Goal: Transaction & Acquisition: Purchase product/service

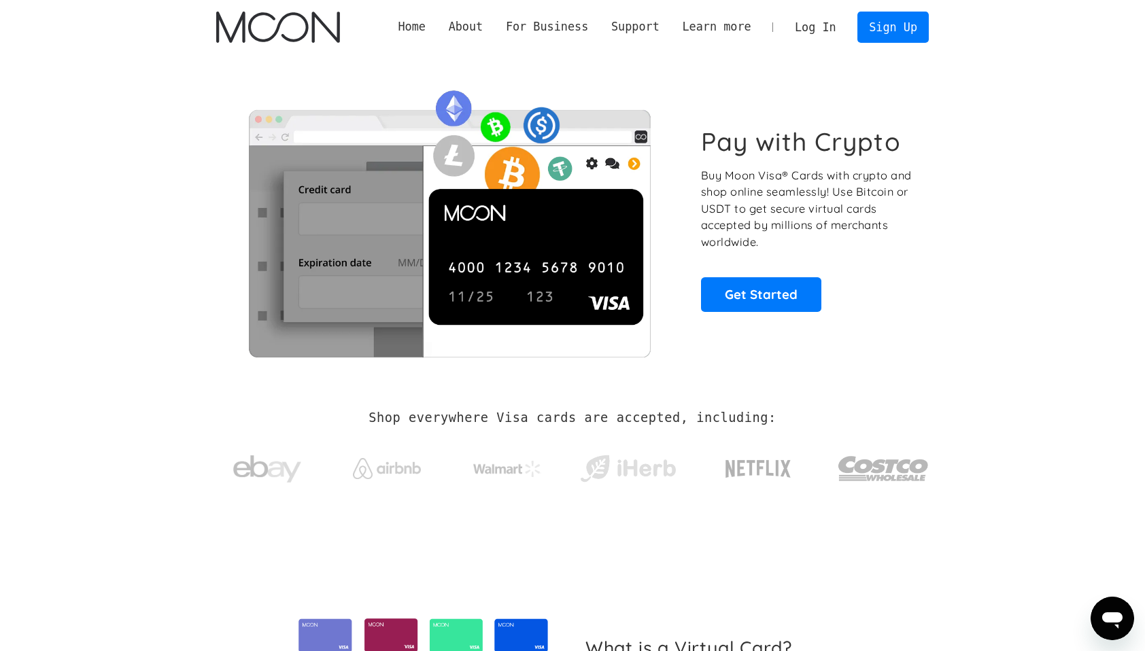
click at [827, 30] on link "Log In" at bounding box center [815, 27] width 64 height 30
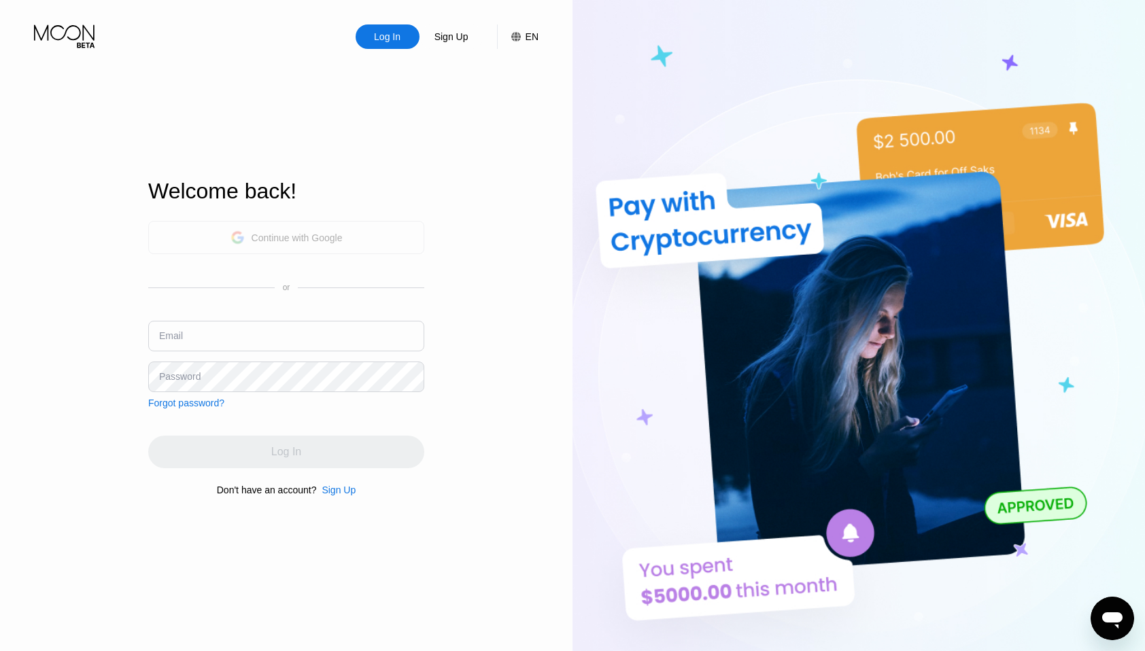
click at [279, 227] on div "Continue with Google" at bounding box center [286, 237] width 112 height 21
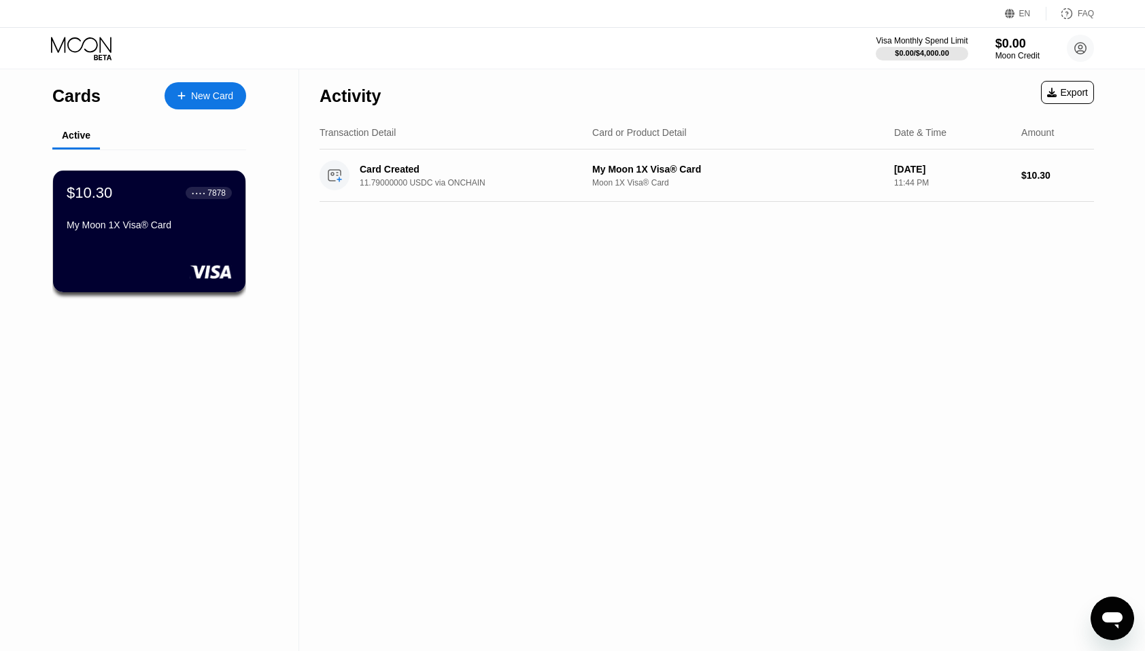
click at [239, 94] on div "New Card" at bounding box center [205, 95] width 82 height 27
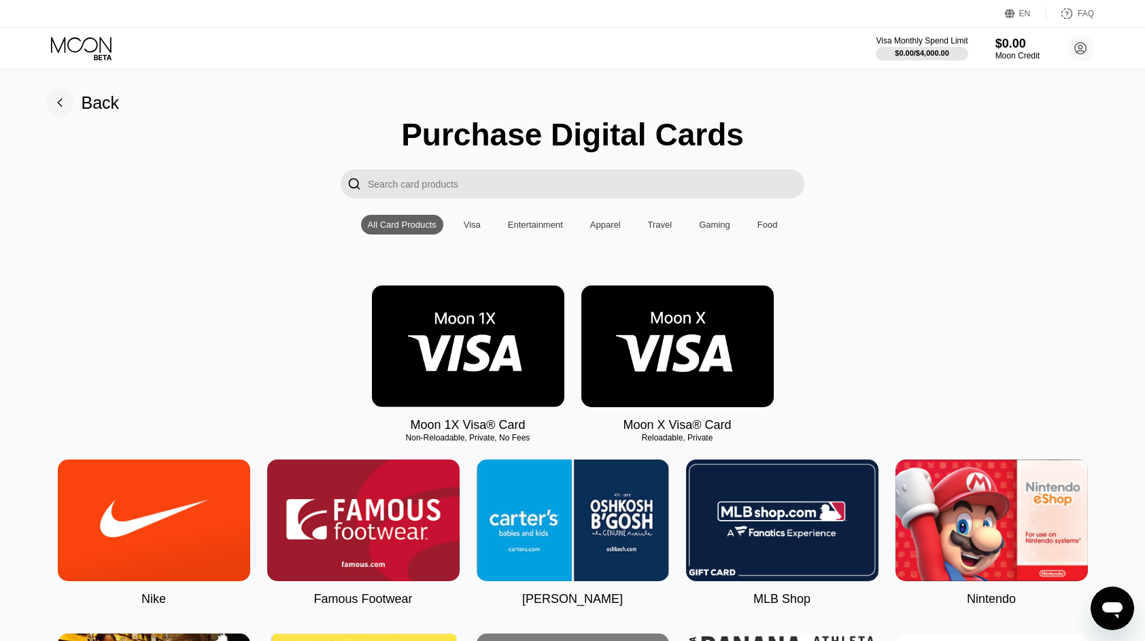
click at [471, 362] on img at bounding box center [468, 346] width 192 height 122
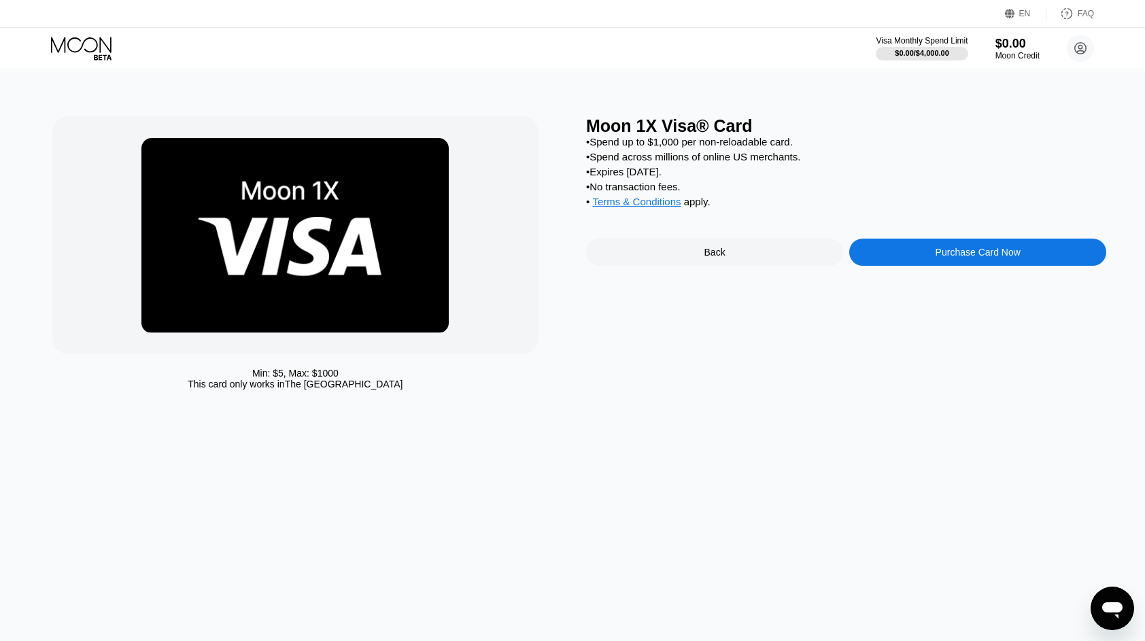
click at [958, 266] on div "Purchase Card Now" at bounding box center [977, 252] width 257 height 27
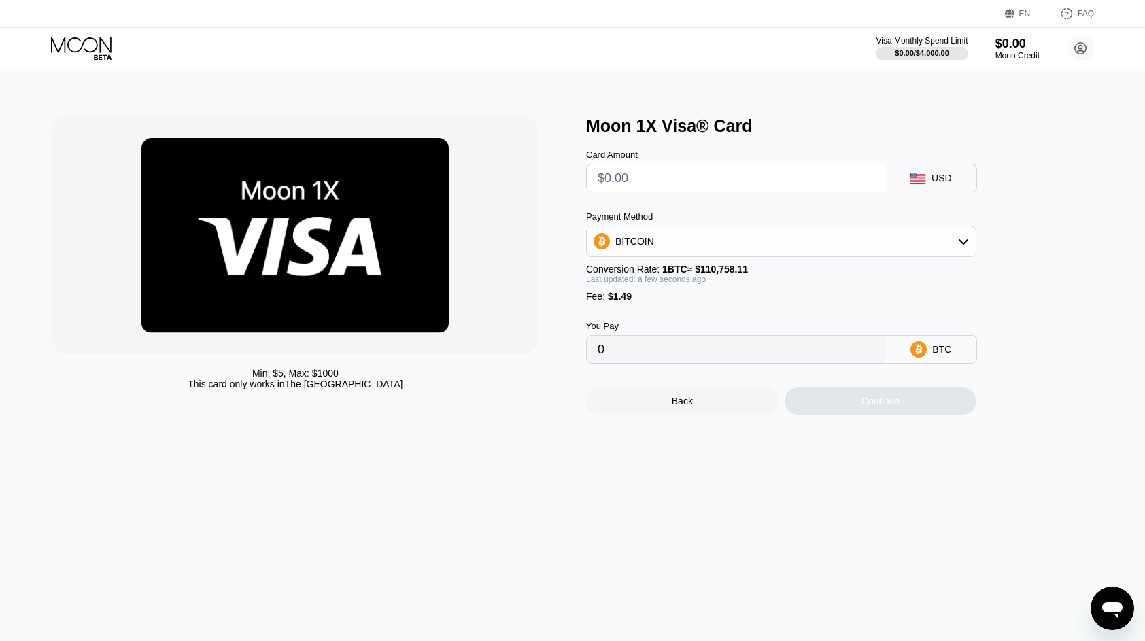
click at [653, 176] on input "text" at bounding box center [735, 177] width 276 height 27
click at [714, 244] on div "BITCOIN" at bounding box center [781, 241] width 389 height 27
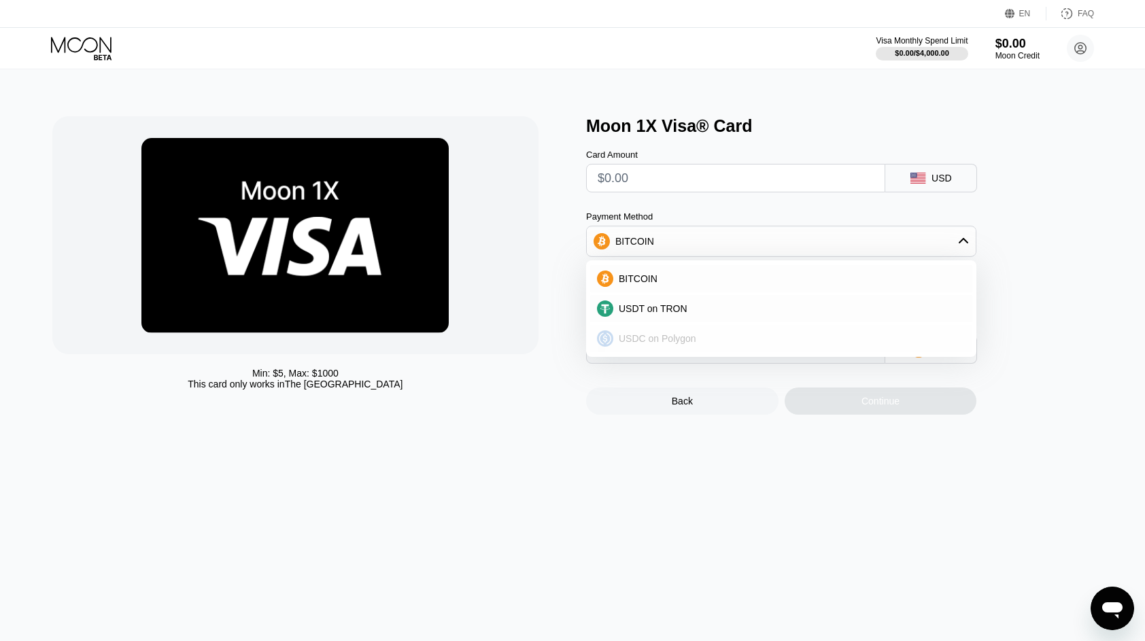
click at [669, 338] on span "USDC on Polygon" at bounding box center [657, 338] width 77 height 11
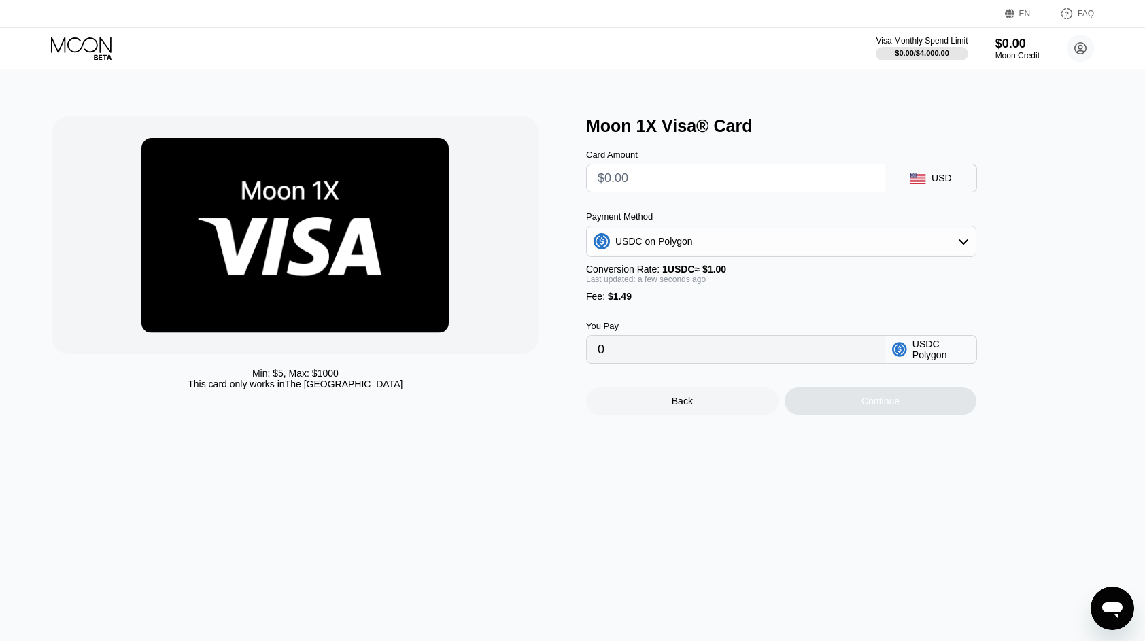
click at [685, 238] on div "USDC on Polygon" at bounding box center [781, 241] width 389 height 27
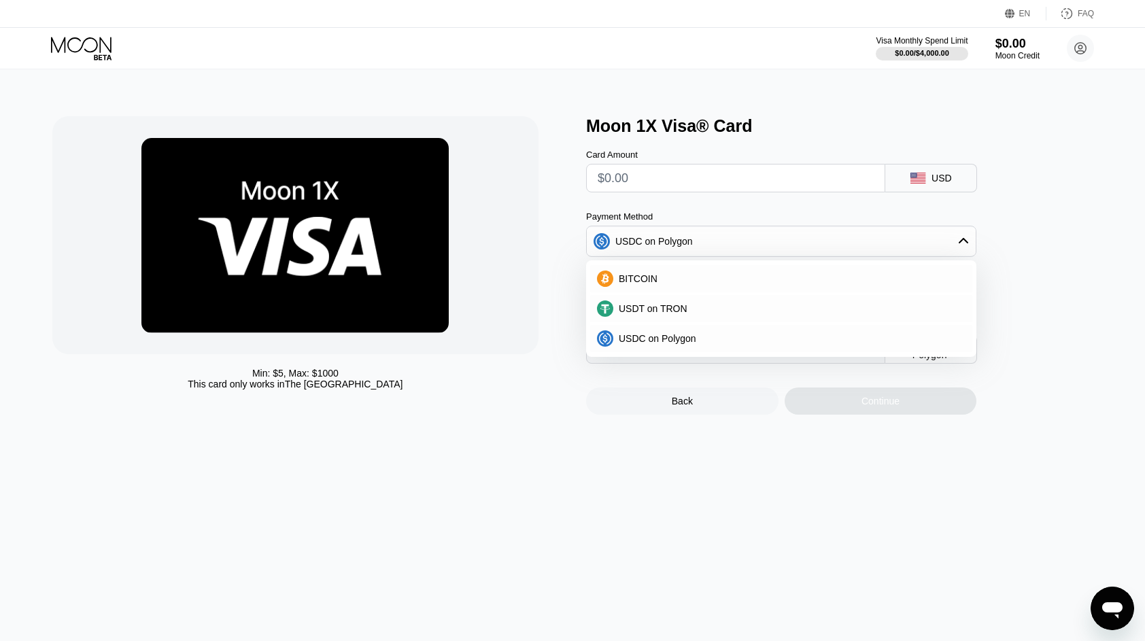
drag, startPoint x: 662, startPoint y: 208, endPoint x: 662, endPoint y: 194, distance: 14.3
click at [662, 208] on div "Card Amount USD Payment Method USDC on Polygon BITCOIN USDT on TRON USDC on Pol…" at bounding box center [803, 250] width 435 height 228
click at [661, 186] on input "text" at bounding box center [735, 177] width 276 height 27
type input "$2"
type input "3.49000000"
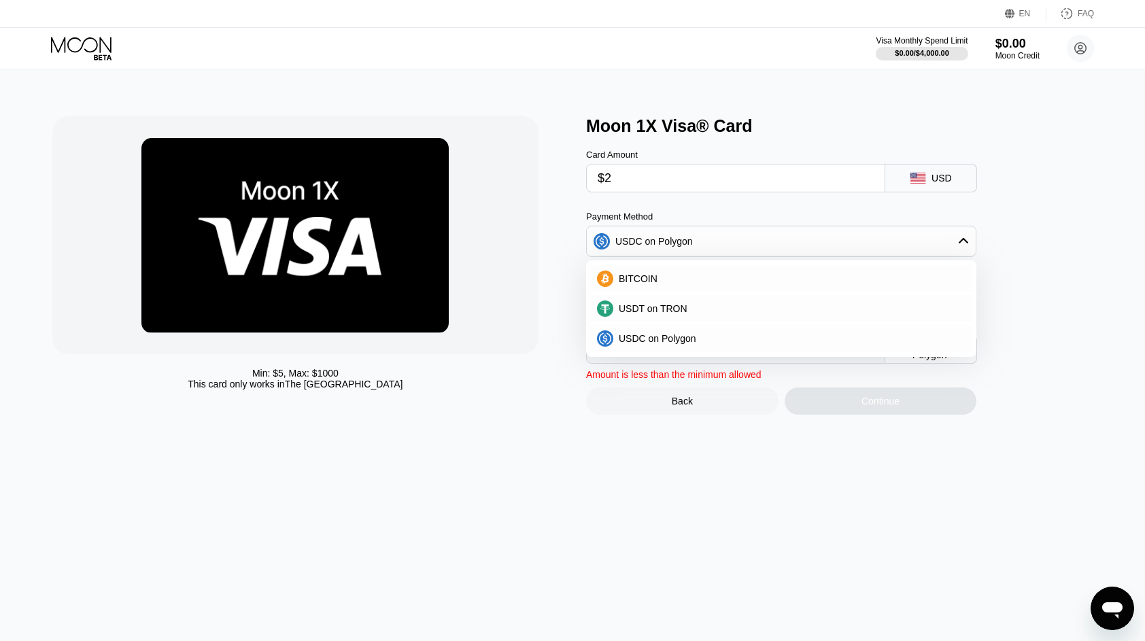
type input "$20"
type input "21.49000000"
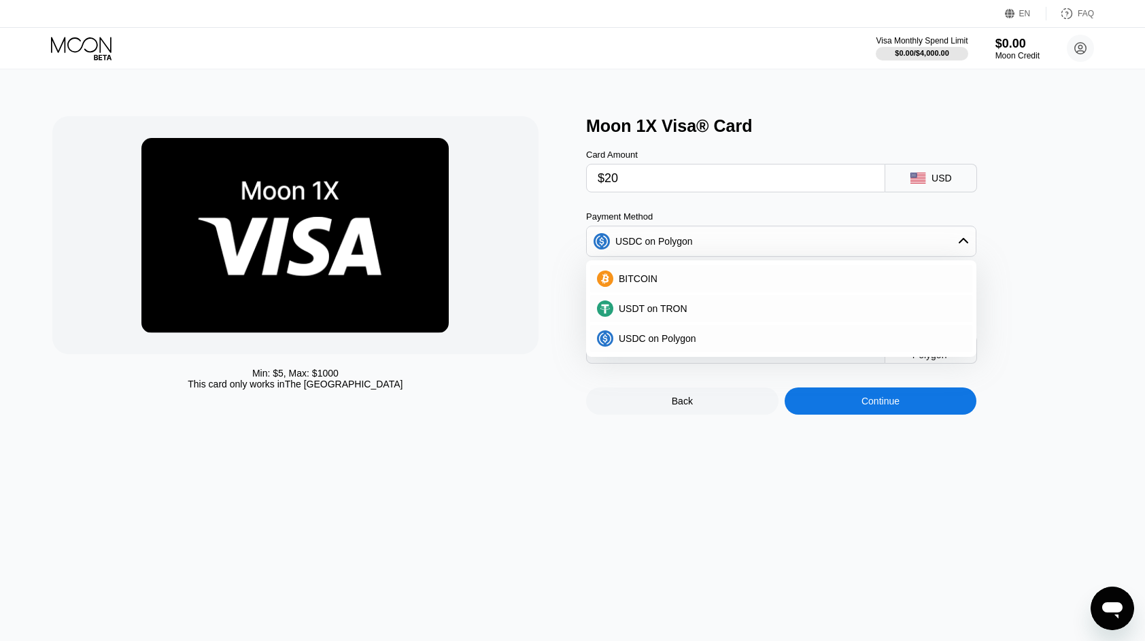
click at [552, 167] on div "Min: $ 5 , Max: $ 1000 This card only works in The United States" at bounding box center [312, 265] width 520 height 298
click at [1006, 289] on div "Card Amount $20 USD Payment Method USDC on Polygon BITCOIN USDT on TRON USDC on…" at bounding box center [803, 250] width 435 height 228
click at [969, 245] on icon at bounding box center [963, 241] width 11 height 11
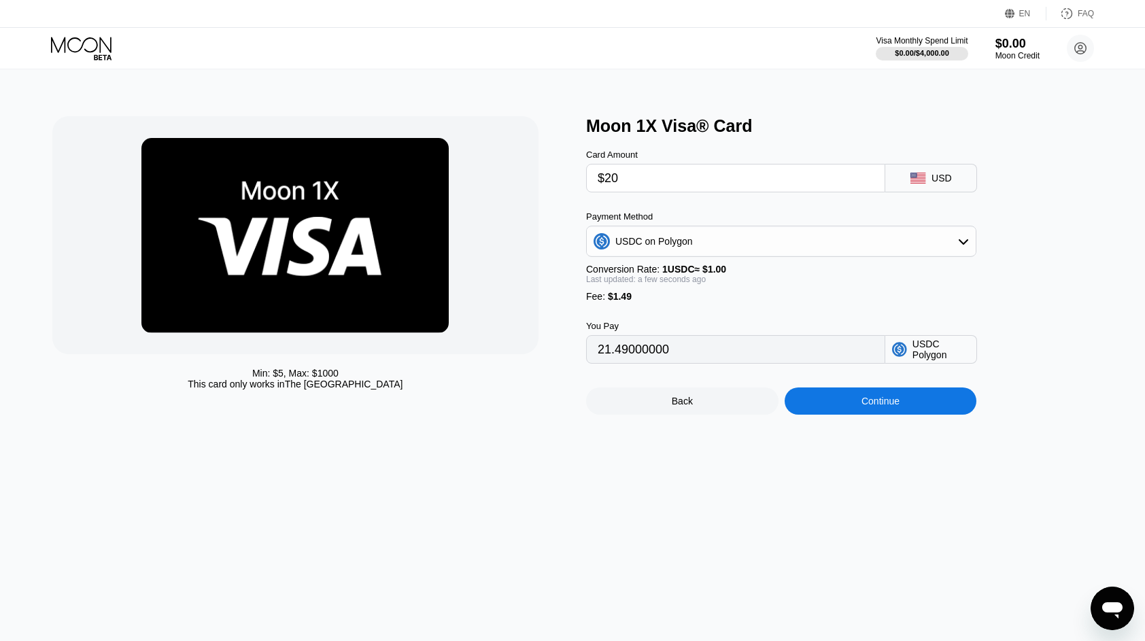
click at [605, 181] on input "$20" at bounding box center [735, 177] width 276 height 27
type input "$1"
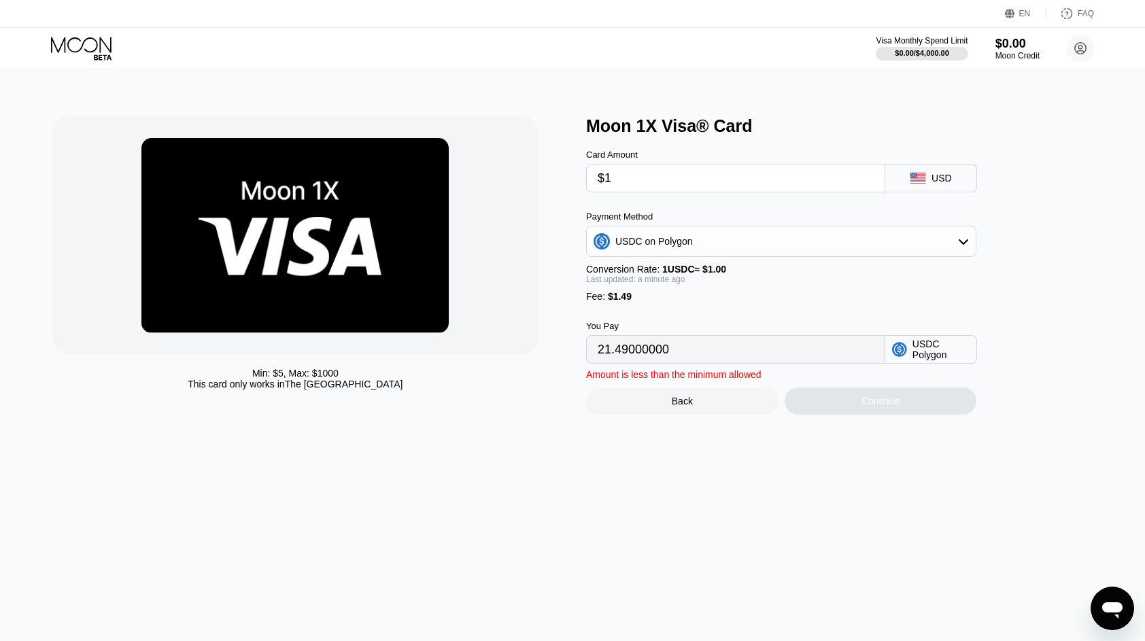
type input "2.49000000"
type input "$19"
type input "20.49000000"
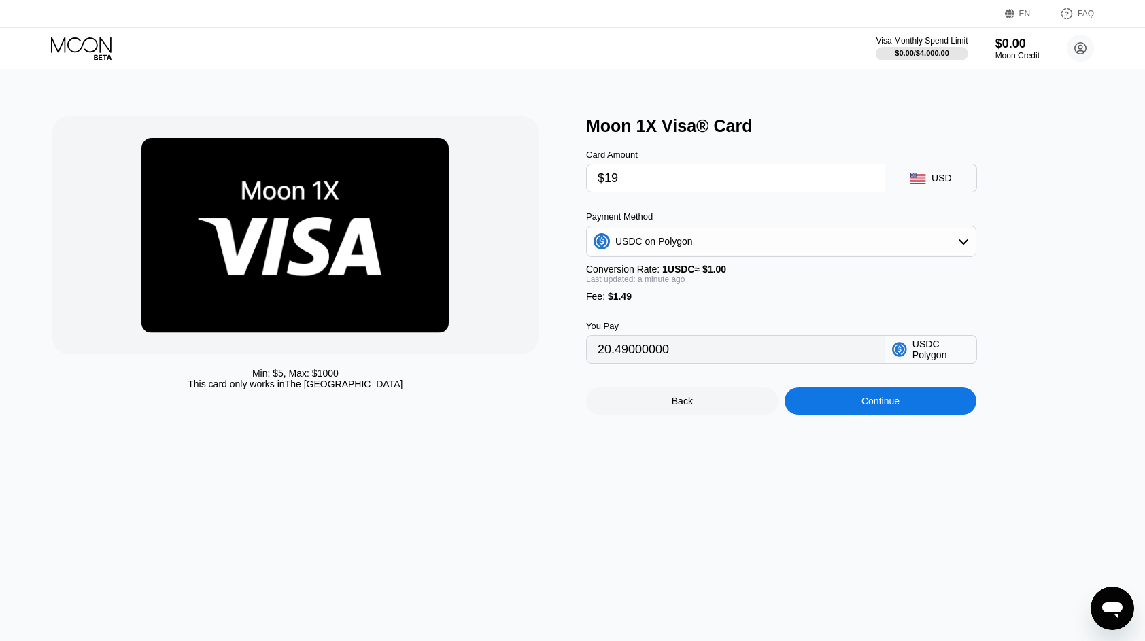
drag, startPoint x: 627, startPoint y: 186, endPoint x: 604, endPoint y: 181, distance: 23.6
click at [604, 181] on input "$19" at bounding box center [735, 177] width 276 height 27
type input "$1"
type input "2.49000000"
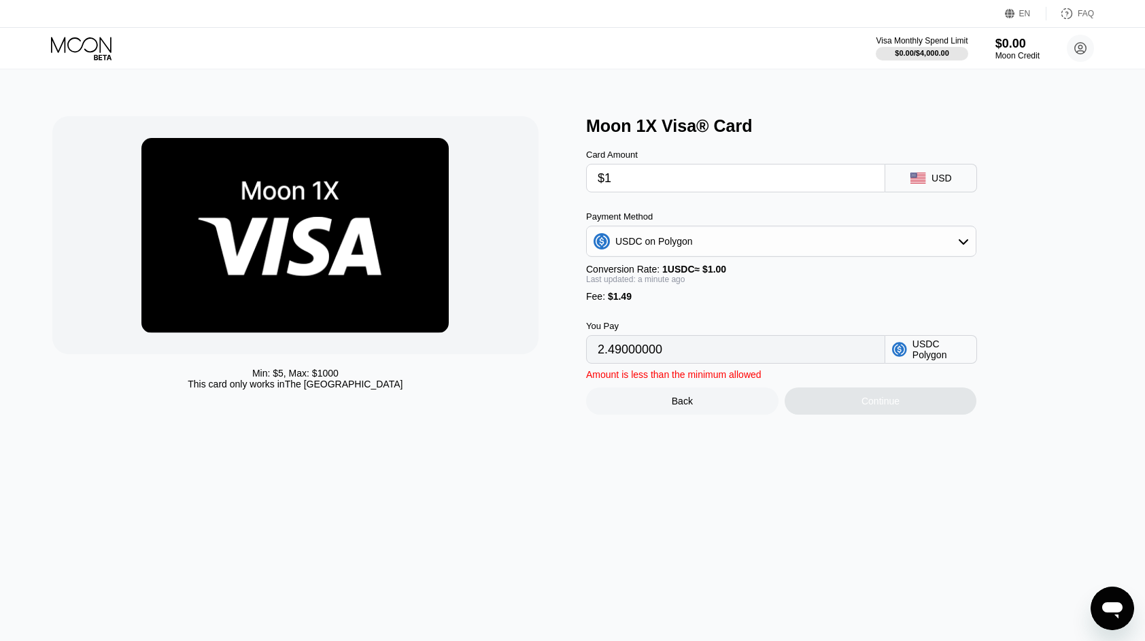
type input "$18"
type input "19.49000000"
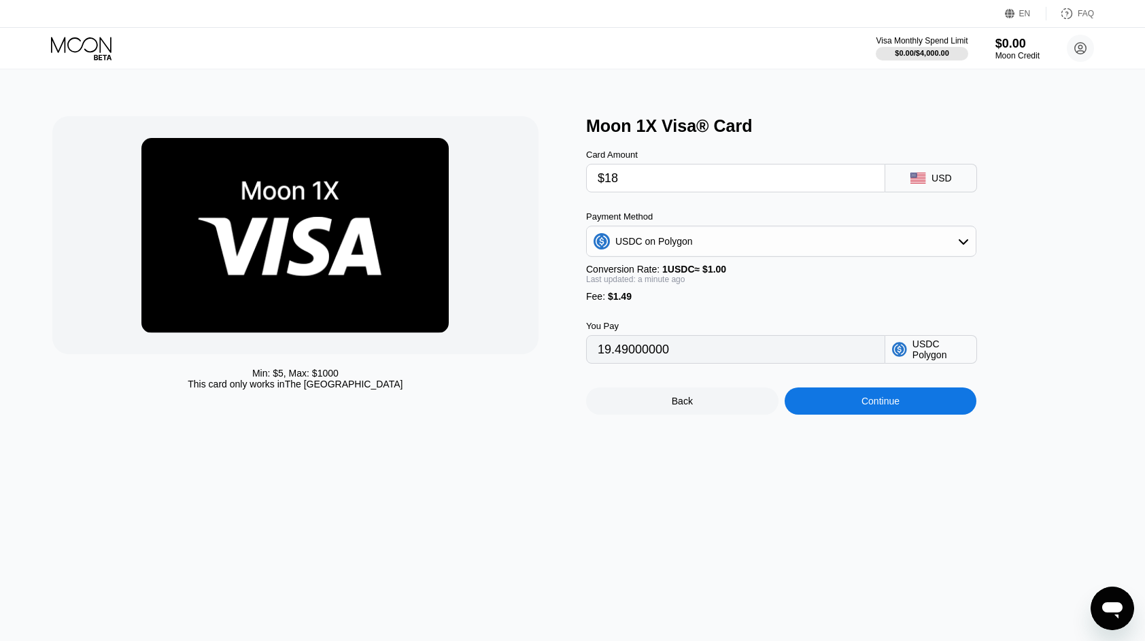
type input "$18"
click at [546, 194] on div "Min: $ 5 , Max: $ 1000 This card only works in The United States" at bounding box center [312, 265] width 520 height 298
click at [867, 406] on div "Continue" at bounding box center [880, 401] width 38 height 11
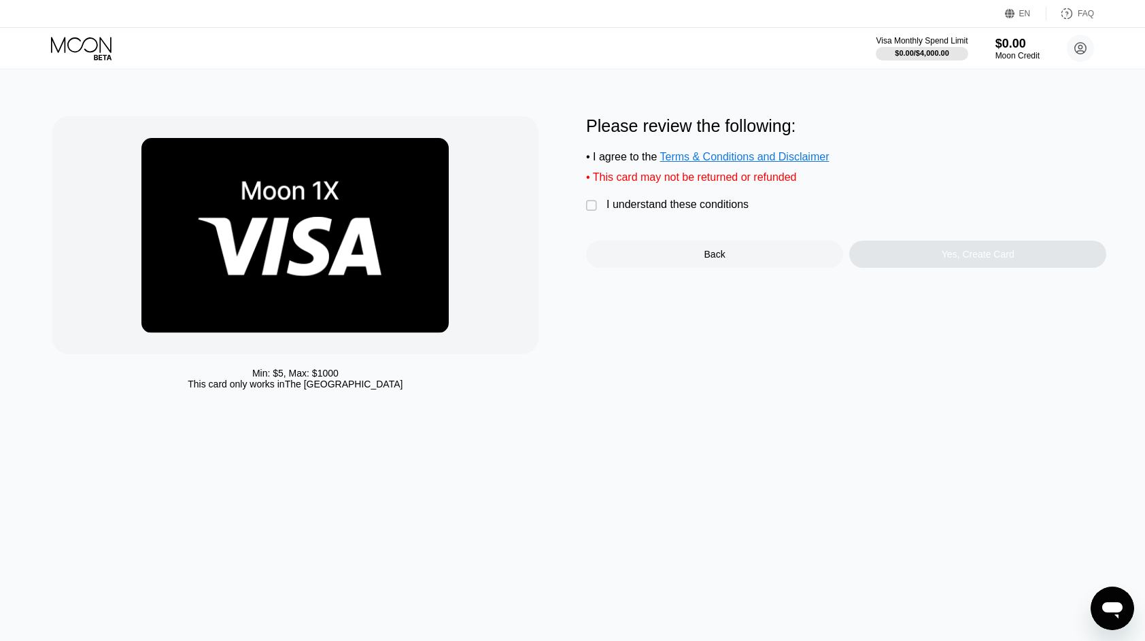
click at [595, 211] on div "" at bounding box center [593, 206] width 14 height 14
click at [918, 268] on div "Yes, Create Card" at bounding box center [977, 254] width 257 height 27
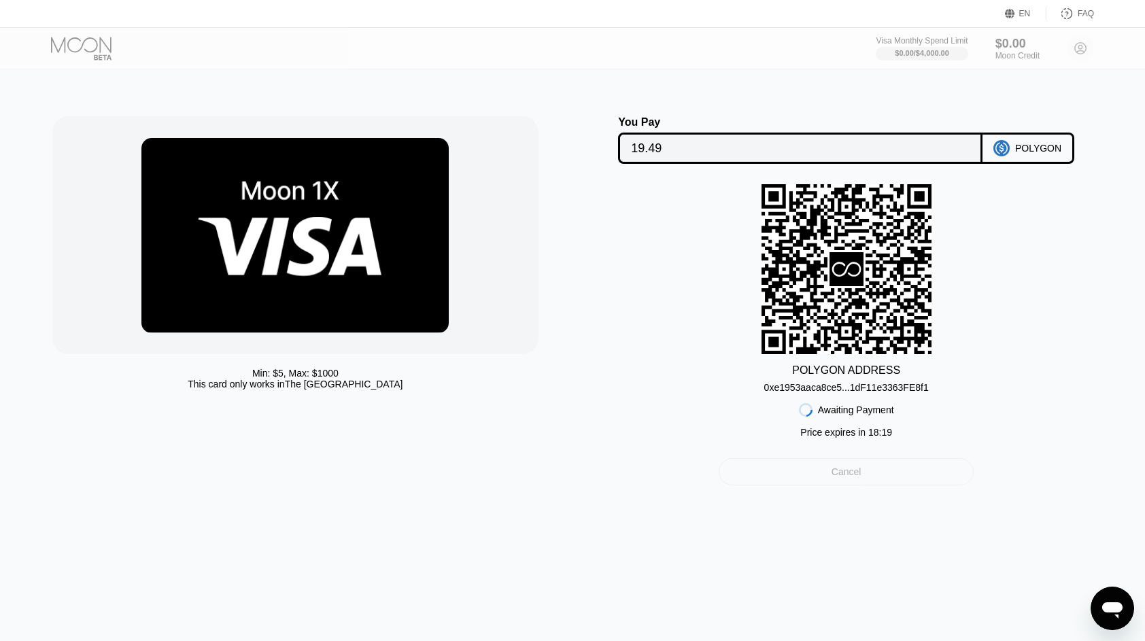
click at [826, 481] on div "Cancel" at bounding box center [845, 471] width 255 height 27
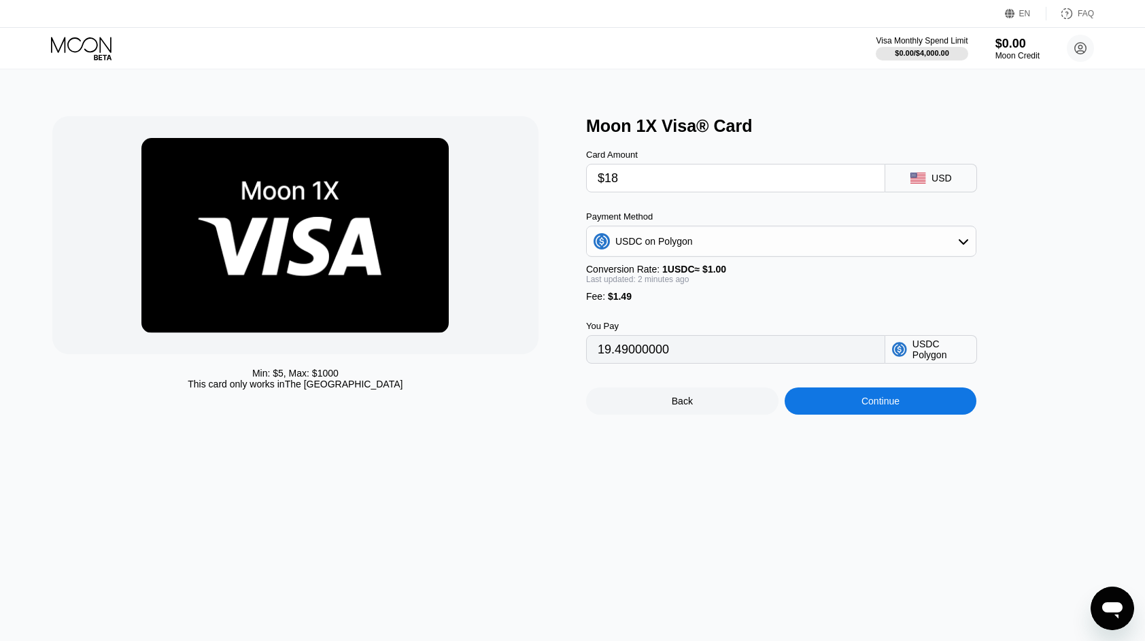
click at [654, 185] on input "$18" at bounding box center [735, 177] width 276 height 27
type input "$1"
type input "2.49000000"
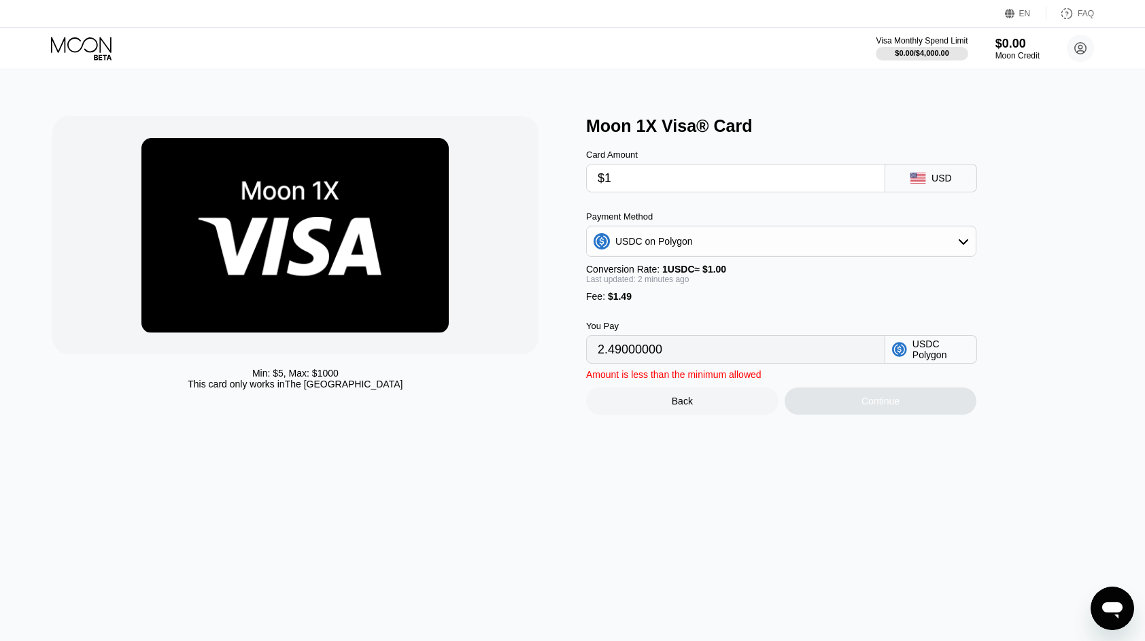
type input "$11"
type input "12.49000000"
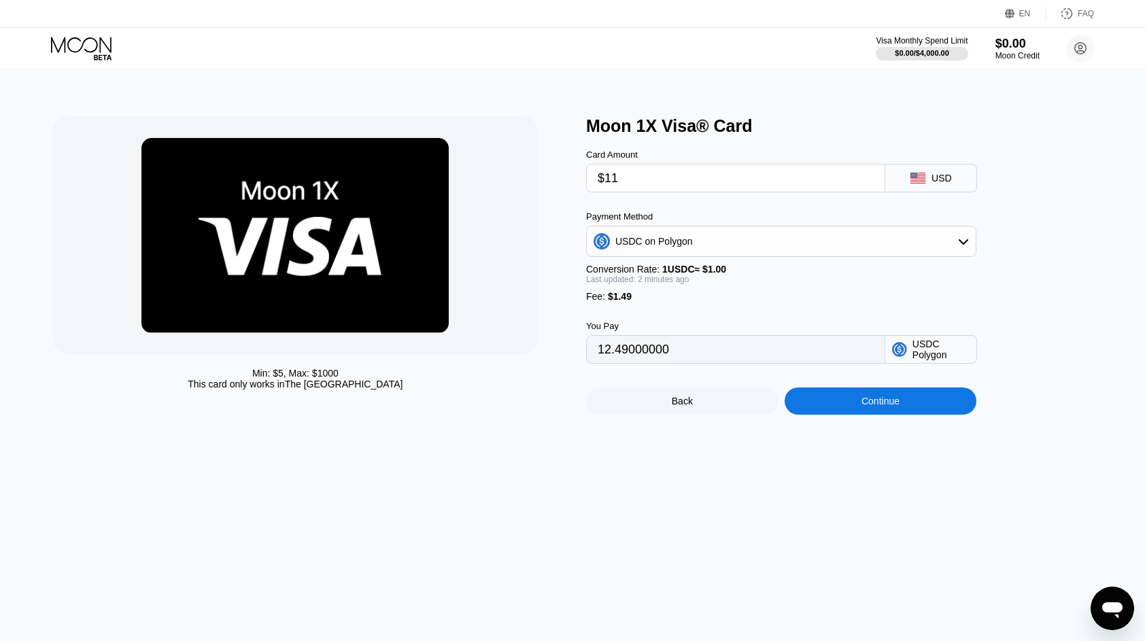
type input "$1"
type input "2.49000000"
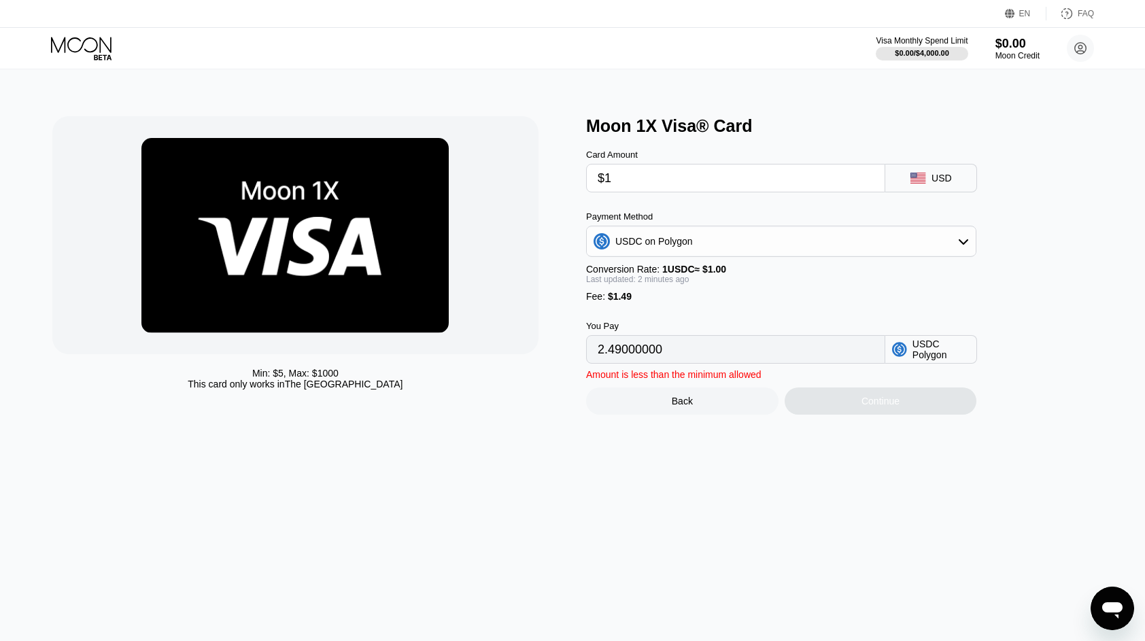
type input "$17"
type input "18.49000000"
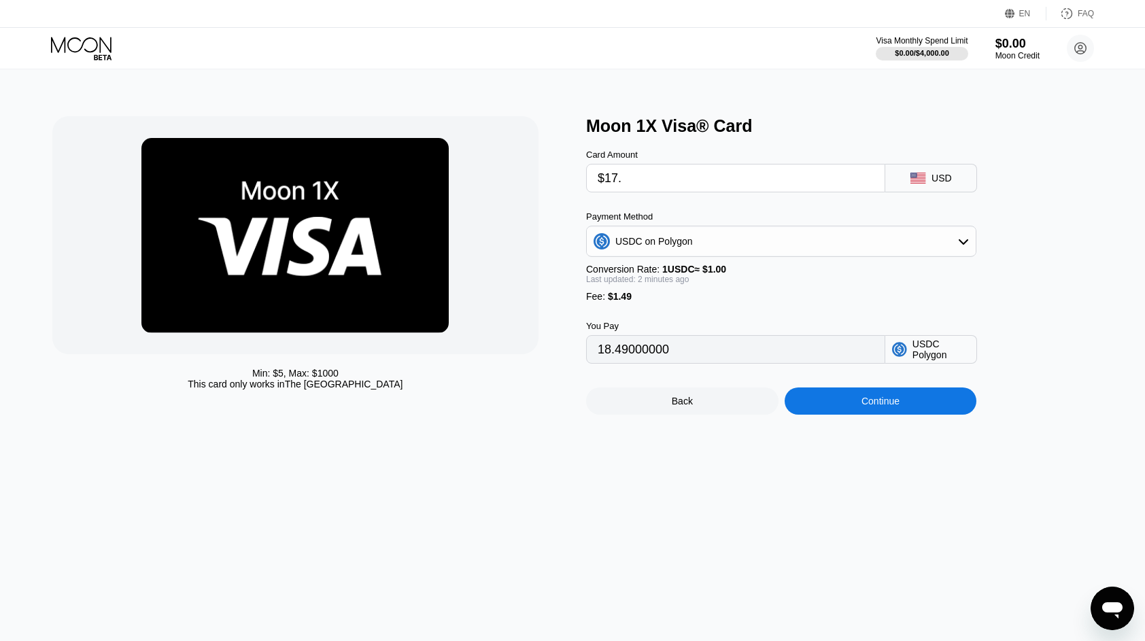
type input "$17.8"
type input "19.29000000"
type input "$17.80"
click at [872, 406] on div "Continue" at bounding box center [880, 401] width 38 height 11
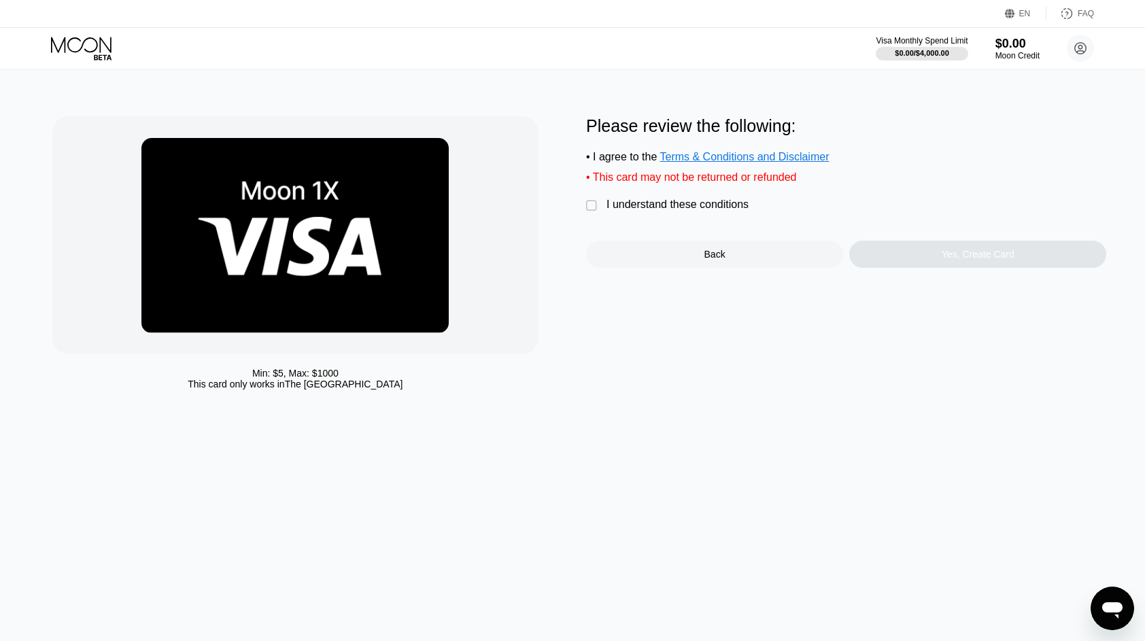
click at [710, 222] on div "Please review the following: • I agree to the Terms & Conditions and Disclaimer…" at bounding box center [846, 192] width 520 height 152
click at [707, 211] on div "I understand these conditions" at bounding box center [677, 204] width 142 height 12
click at [953, 260] on div "Yes, Create Card" at bounding box center [977, 254] width 73 height 11
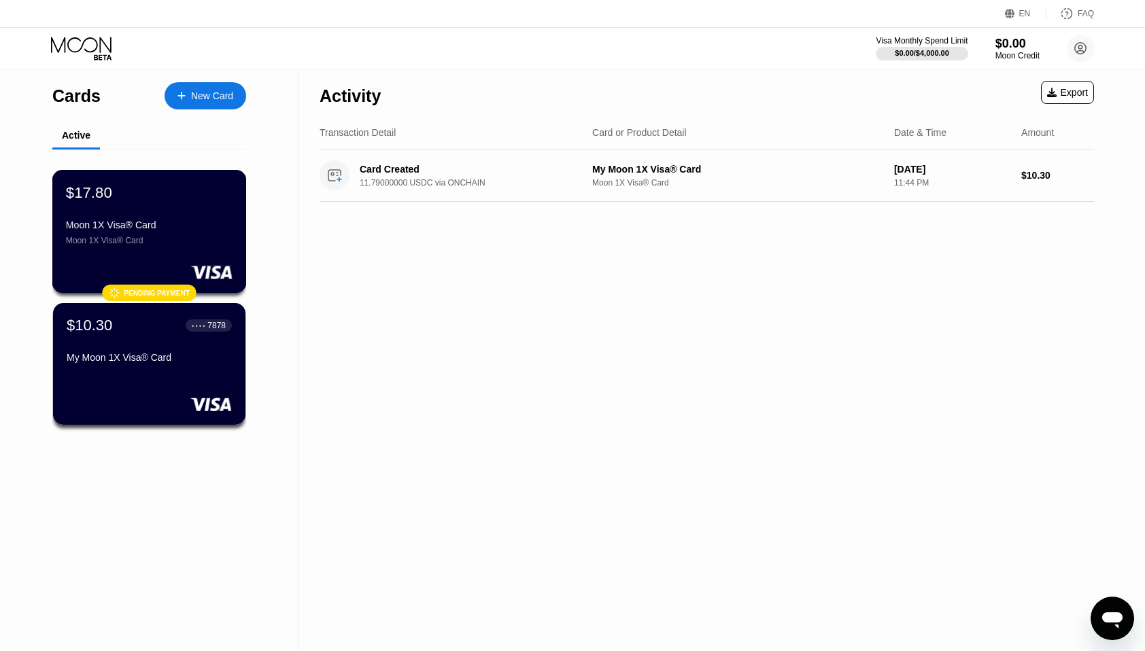
click at [190, 194] on div "$17.80" at bounding box center [149, 193] width 167 height 18
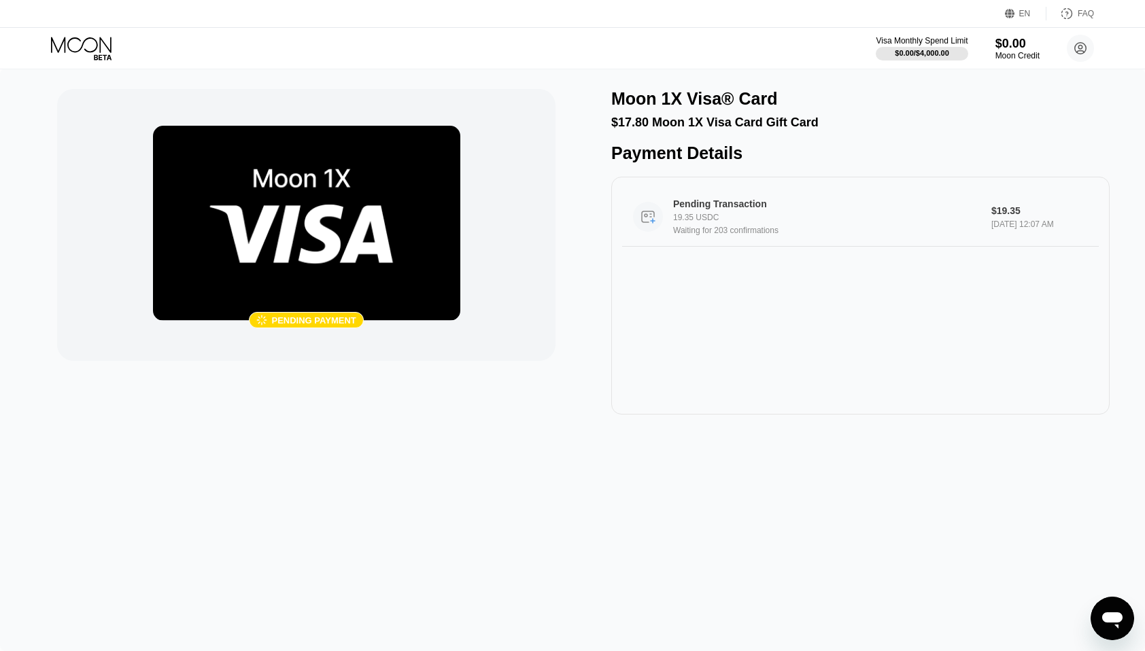
click at [731, 222] on div "19.35 USDC" at bounding box center [829, 218] width 313 height 10
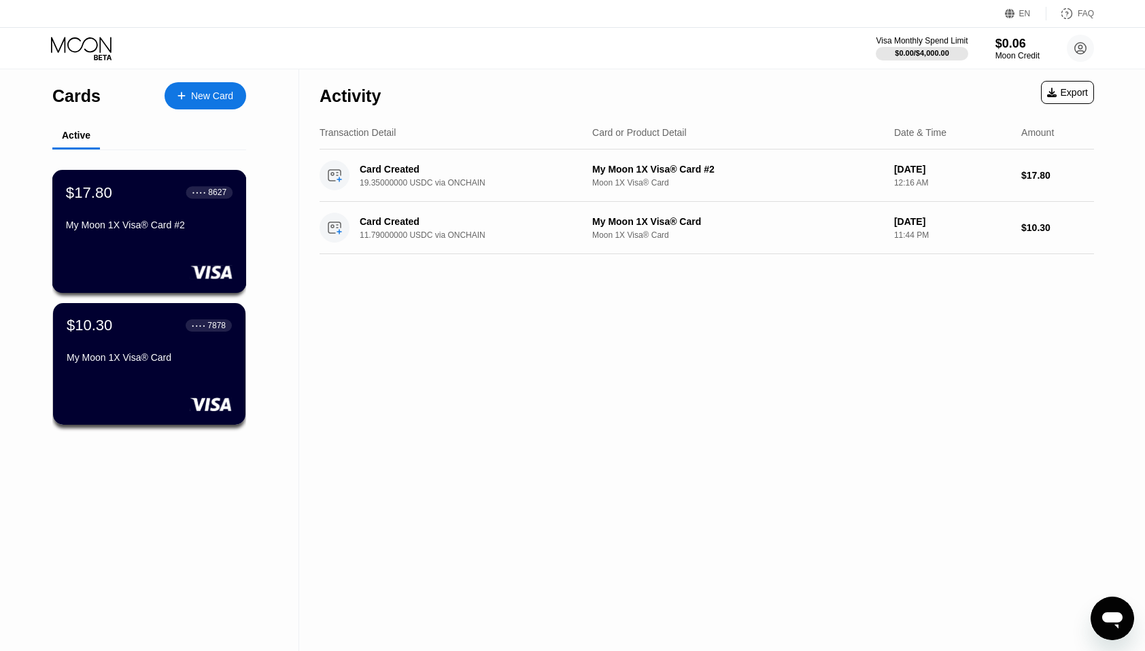
click at [179, 230] on div "My Moon 1X Visa® Card #2" at bounding box center [149, 225] width 167 height 11
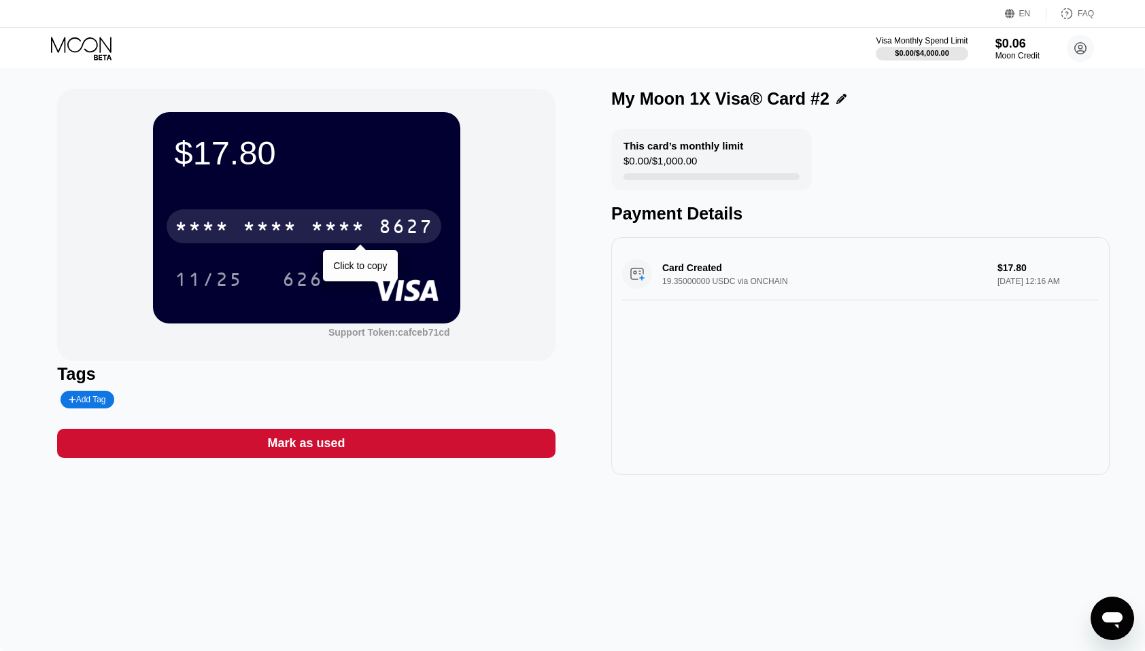
click at [283, 223] on div "* * * *" at bounding box center [270, 229] width 54 height 22
